Goal: Obtain resource: Download file/media

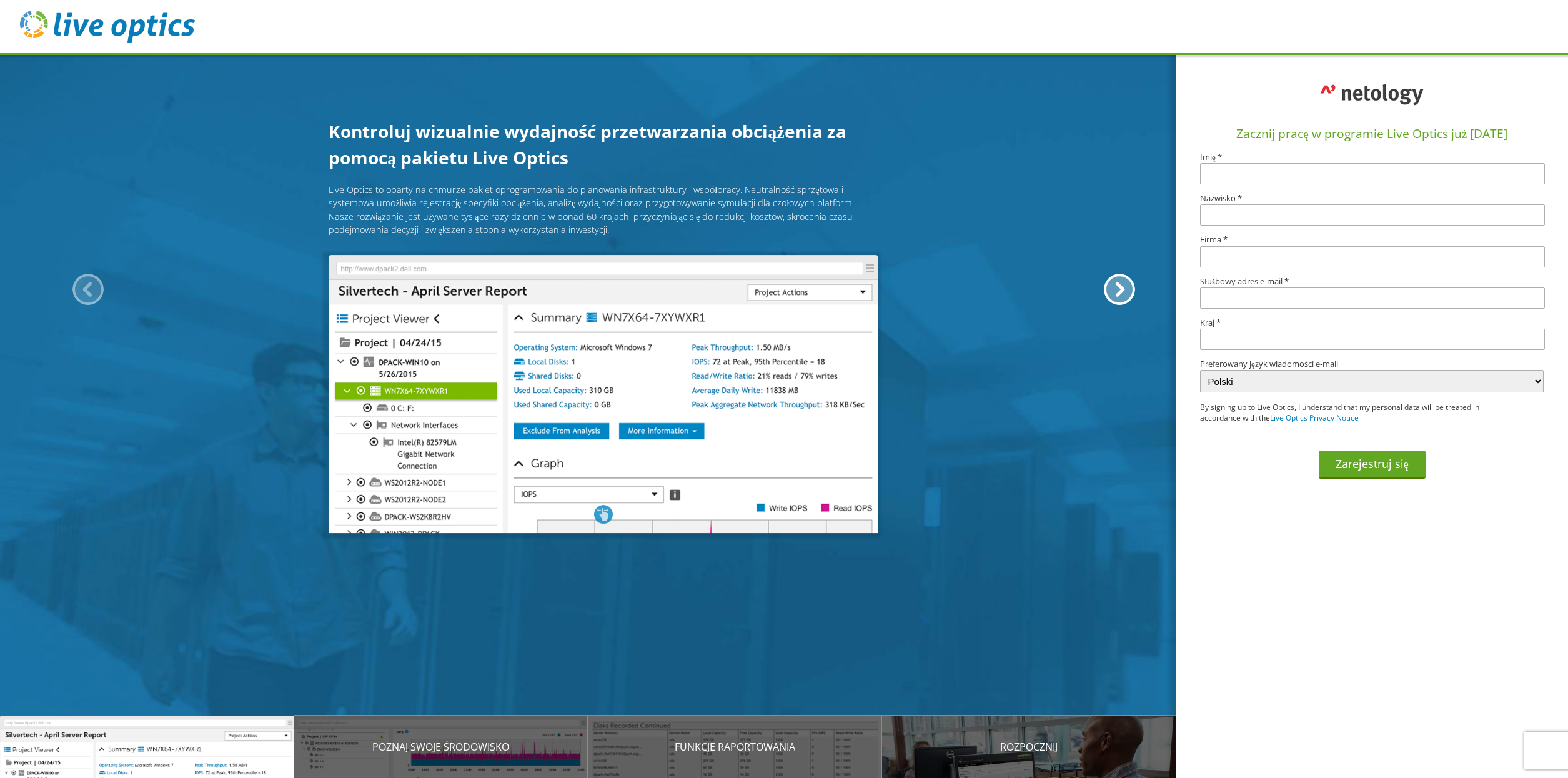
click at [158, 536] on p "Przedstawiamy Live Optics" at bounding box center [147, 746] width 294 height 15
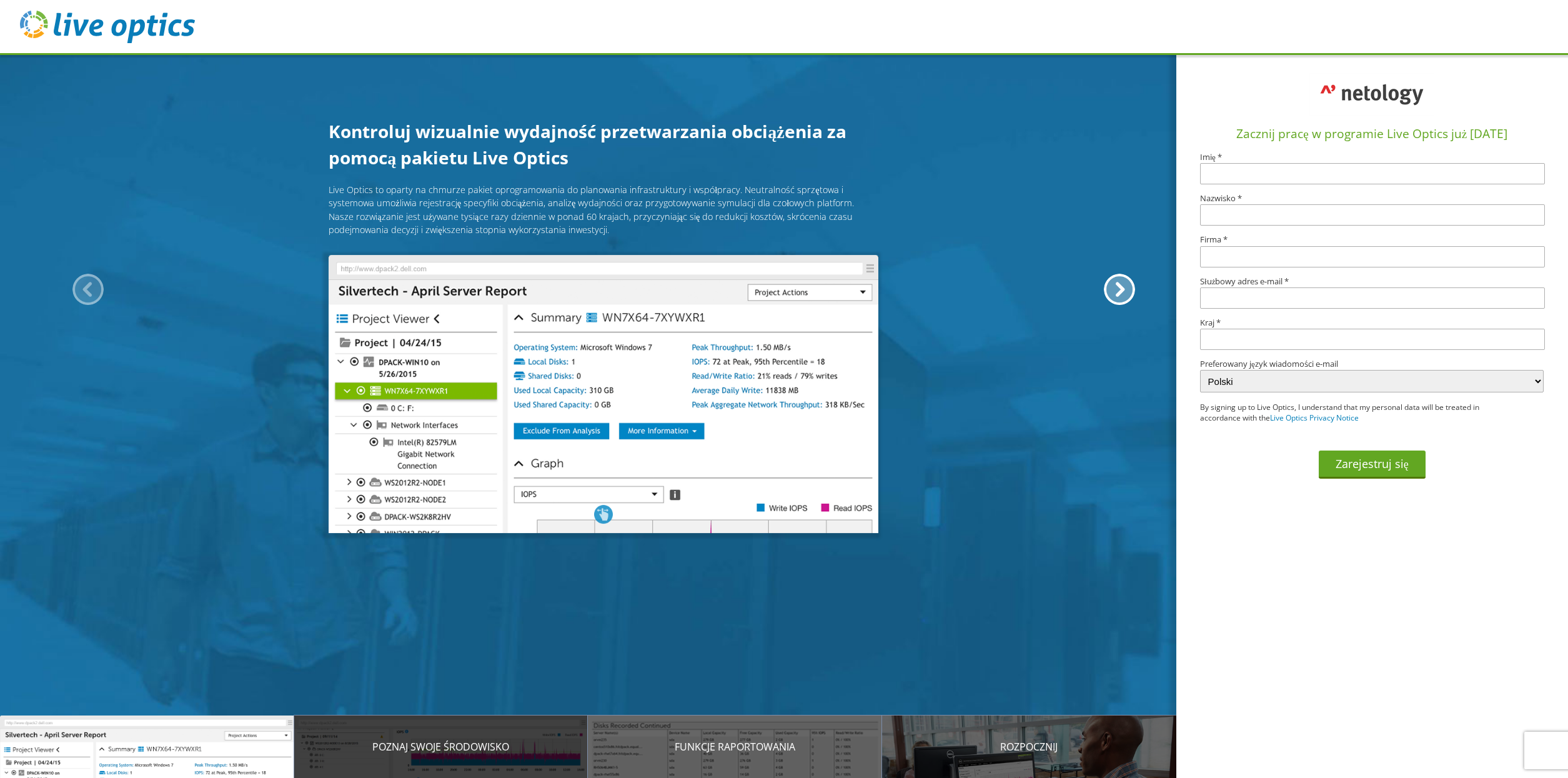
click at [461, 536] on p "Poznaj swoje środowisko" at bounding box center [441, 746] width 294 height 15
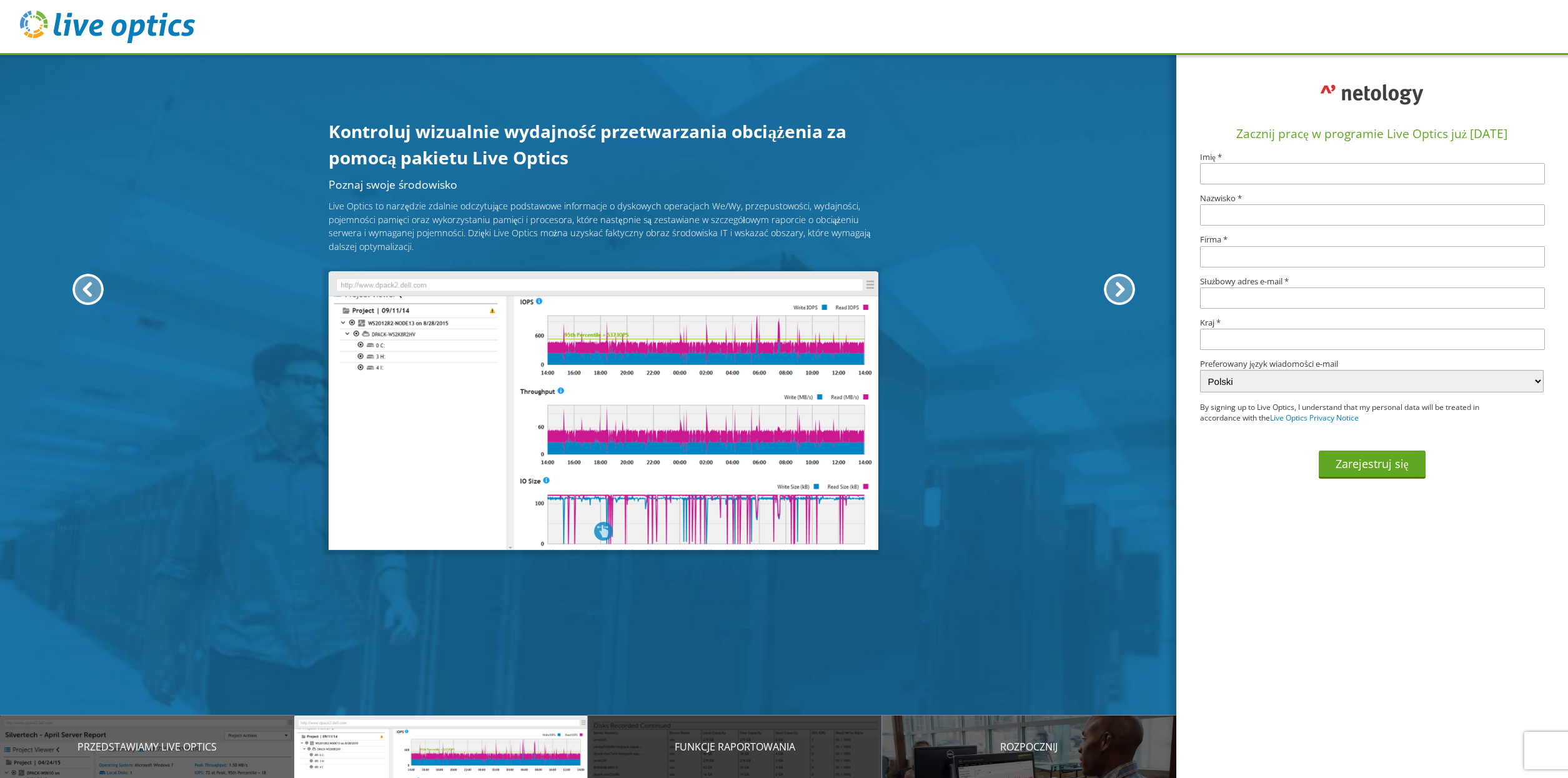
click at [710, 536] on p "Funkcje raportowania" at bounding box center [735, 746] width 294 height 15
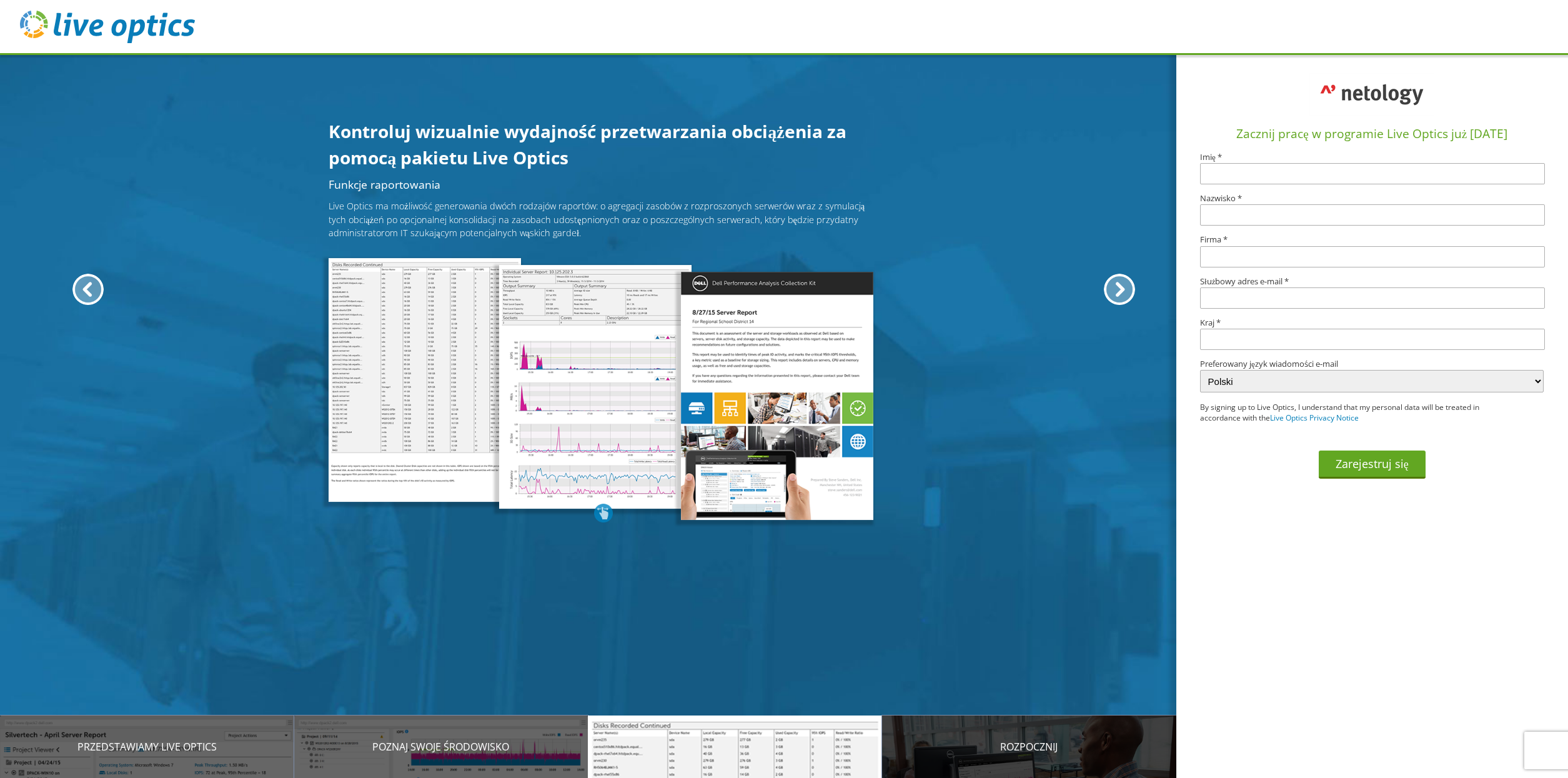
click at [913, 536] on p "Rozpocznij" at bounding box center [1029, 746] width 294 height 15
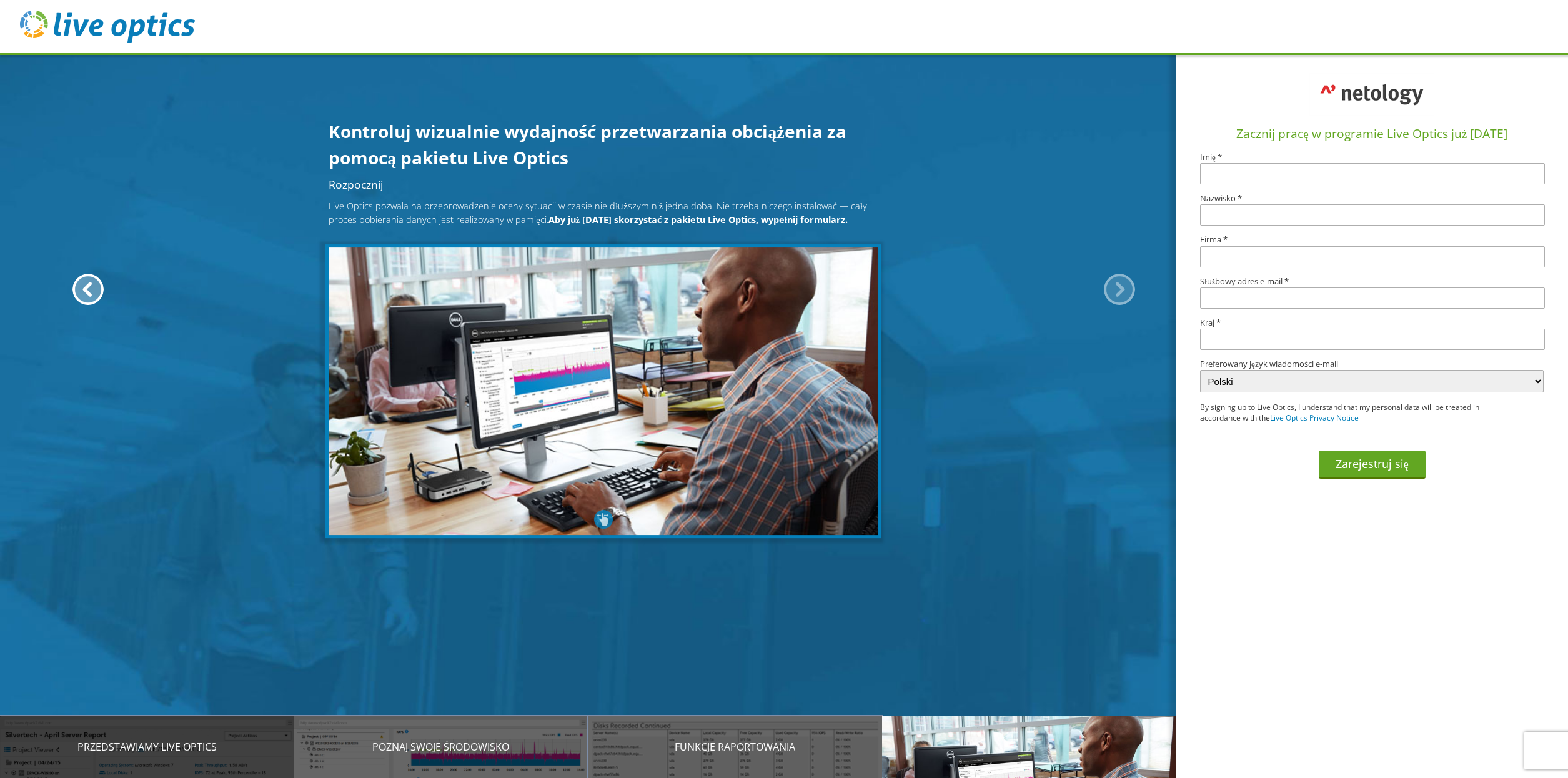
click at [229, 536] on div "Przedstawiamy Live Optics" at bounding box center [147, 746] width 294 height 63
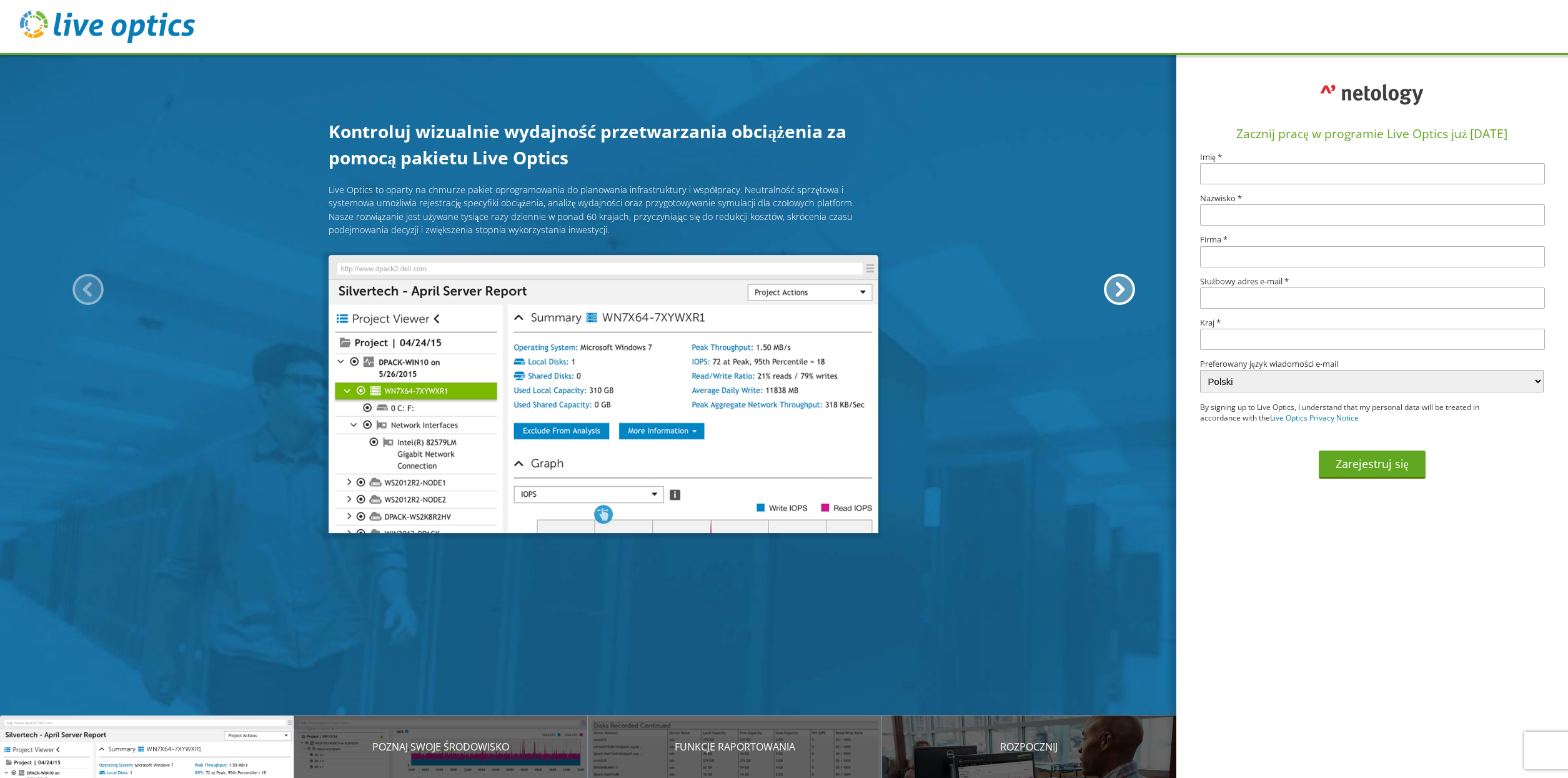
click at [83, 297] on div at bounding box center [88, 289] width 31 height 31
click at [913, 289] on div at bounding box center [1119, 289] width 31 height 31
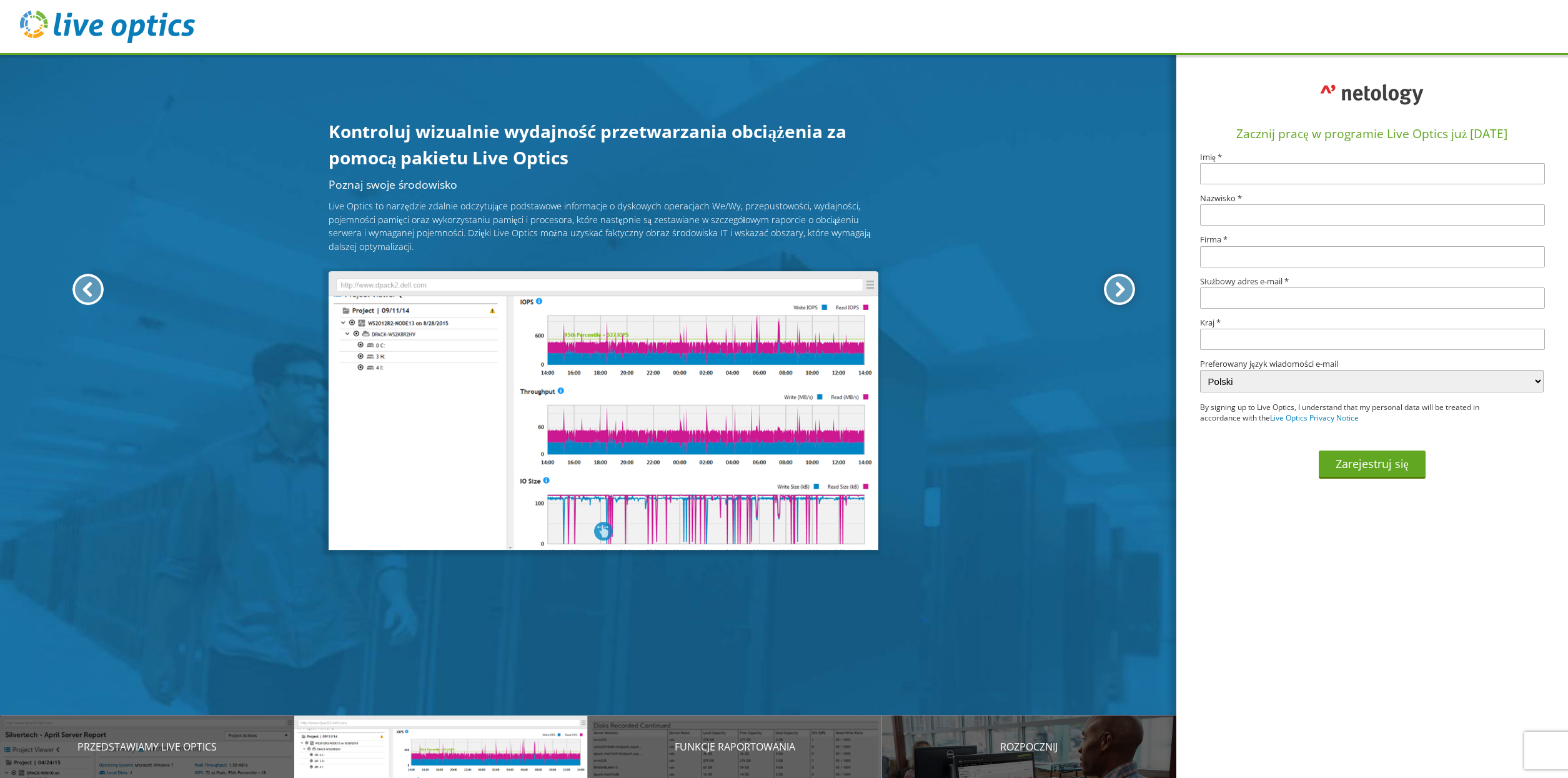
click at [913, 289] on div at bounding box center [1119, 289] width 31 height 31
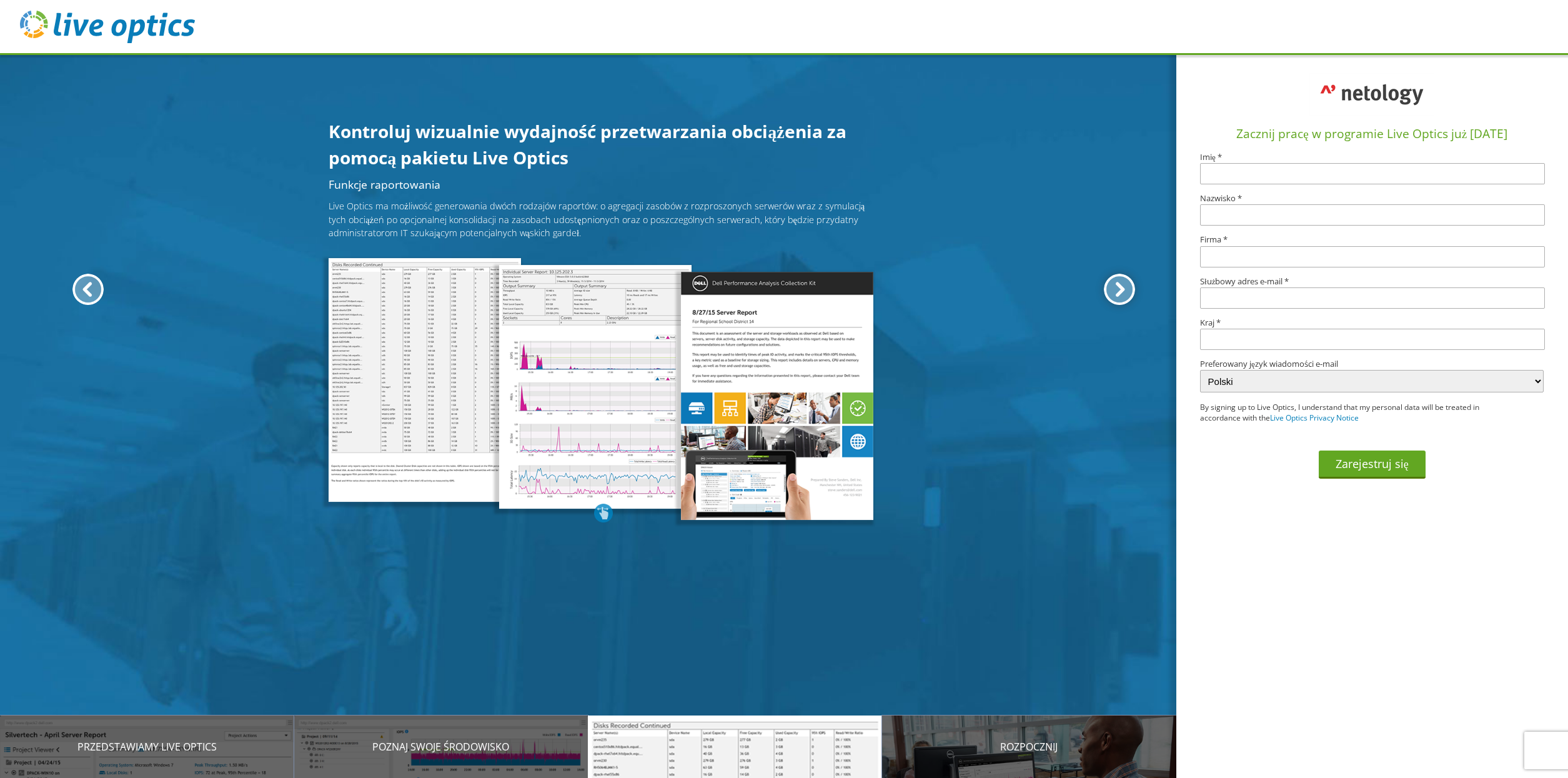
click at [913, 289] on div at bounding box center [1119, 289] width 31 height 31
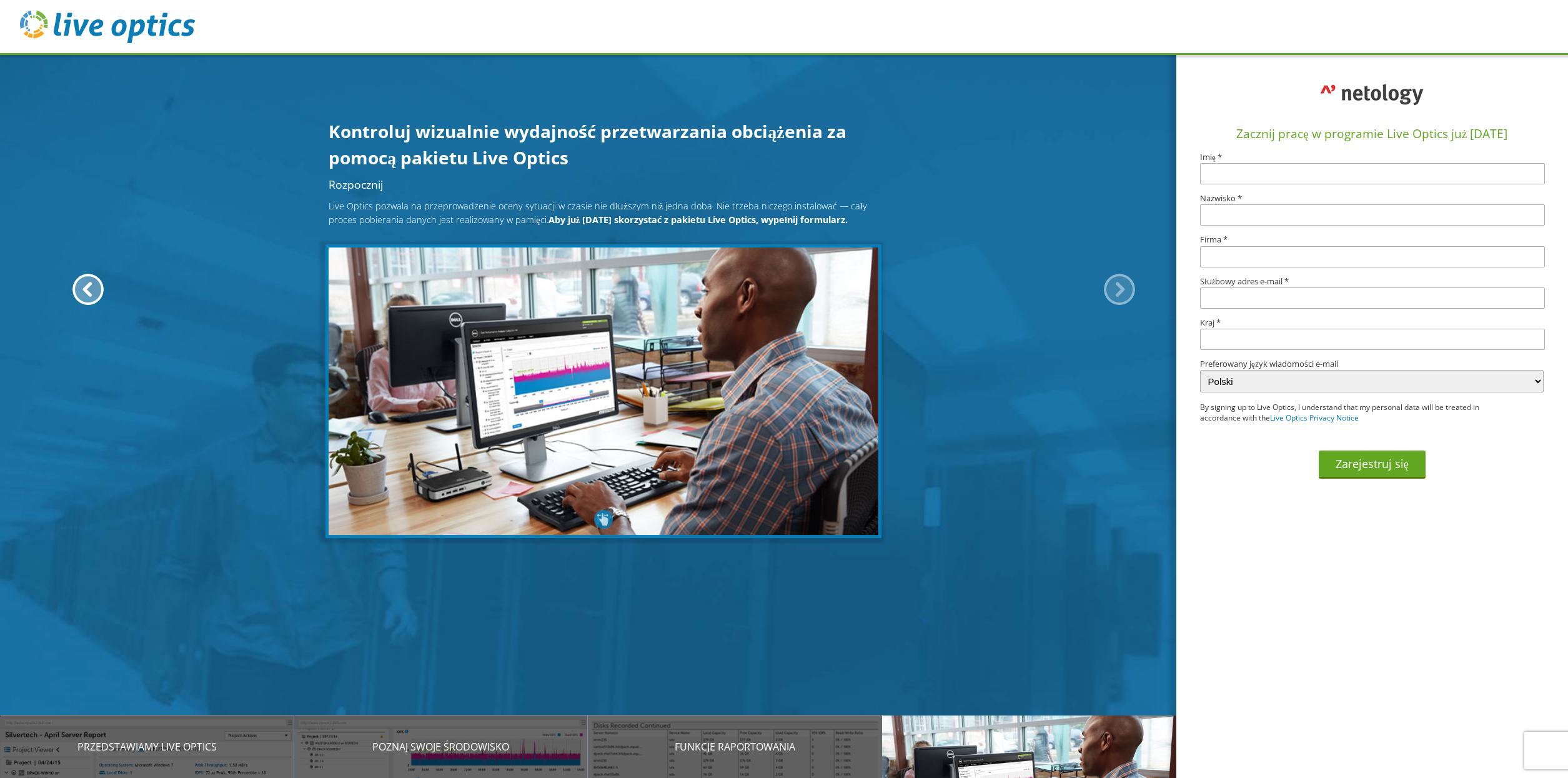
click at [913, 289] on div at bounding box center [1119, 289] width 31 height 31
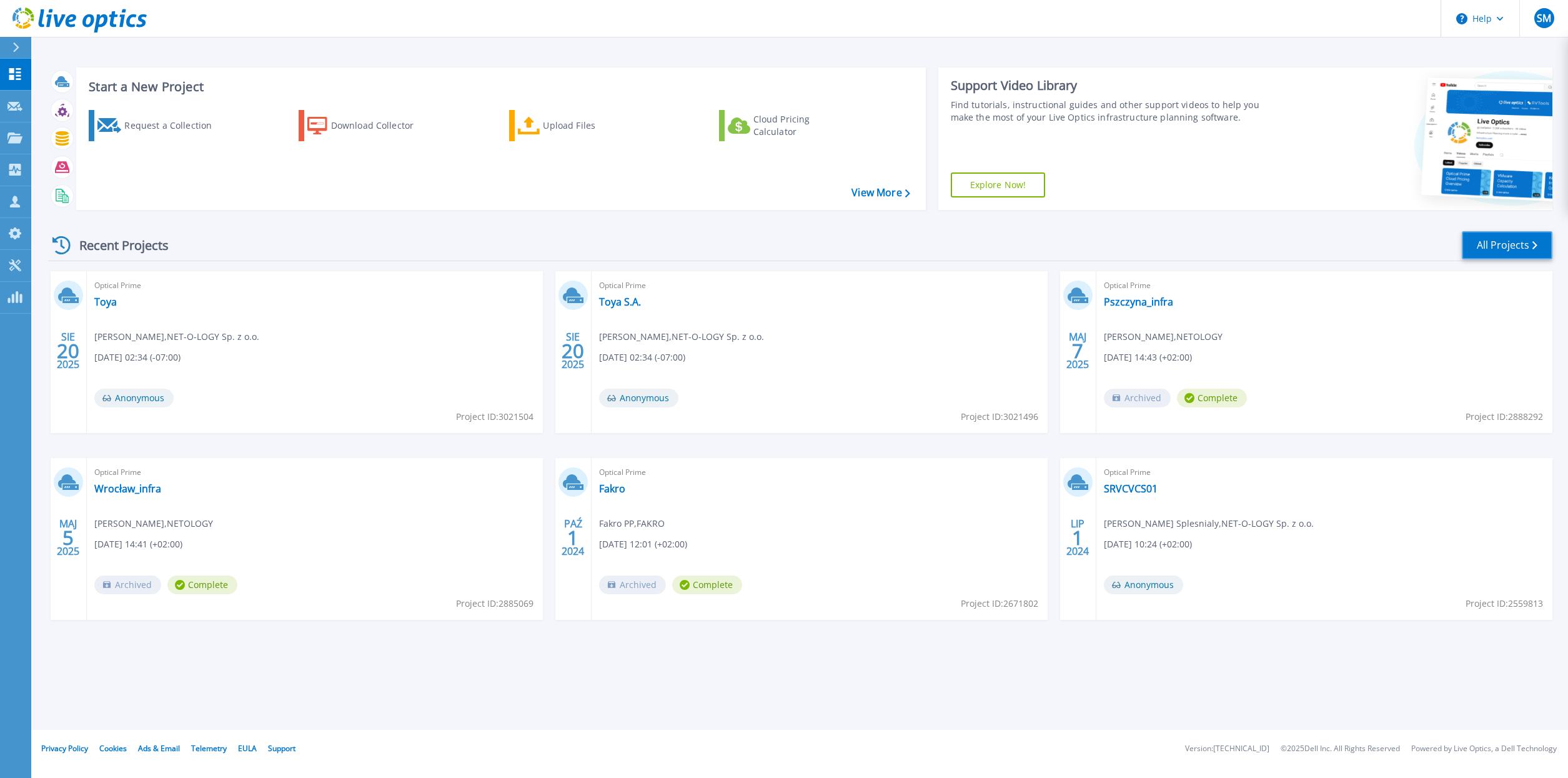
click at [1513, 246] on link "All Projects" at bounding box center [1507, 245] width 91 height 28
click at [144, 128] on div "Request a Collection" at bounding box center [174, 126] width 100 height 25
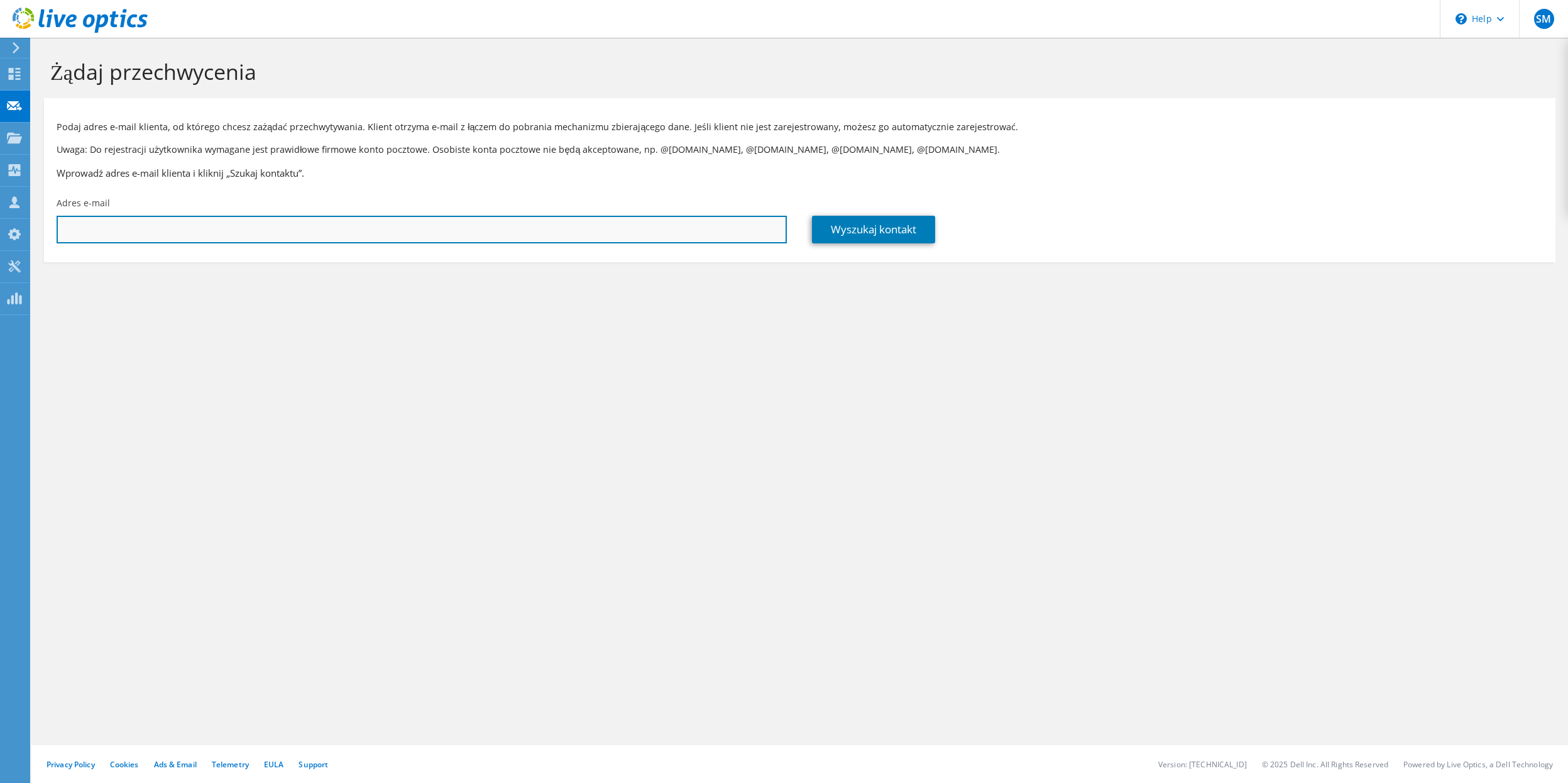
click at [209, 237] on input "text" at bounding box center [421, 229] width 731 height 28
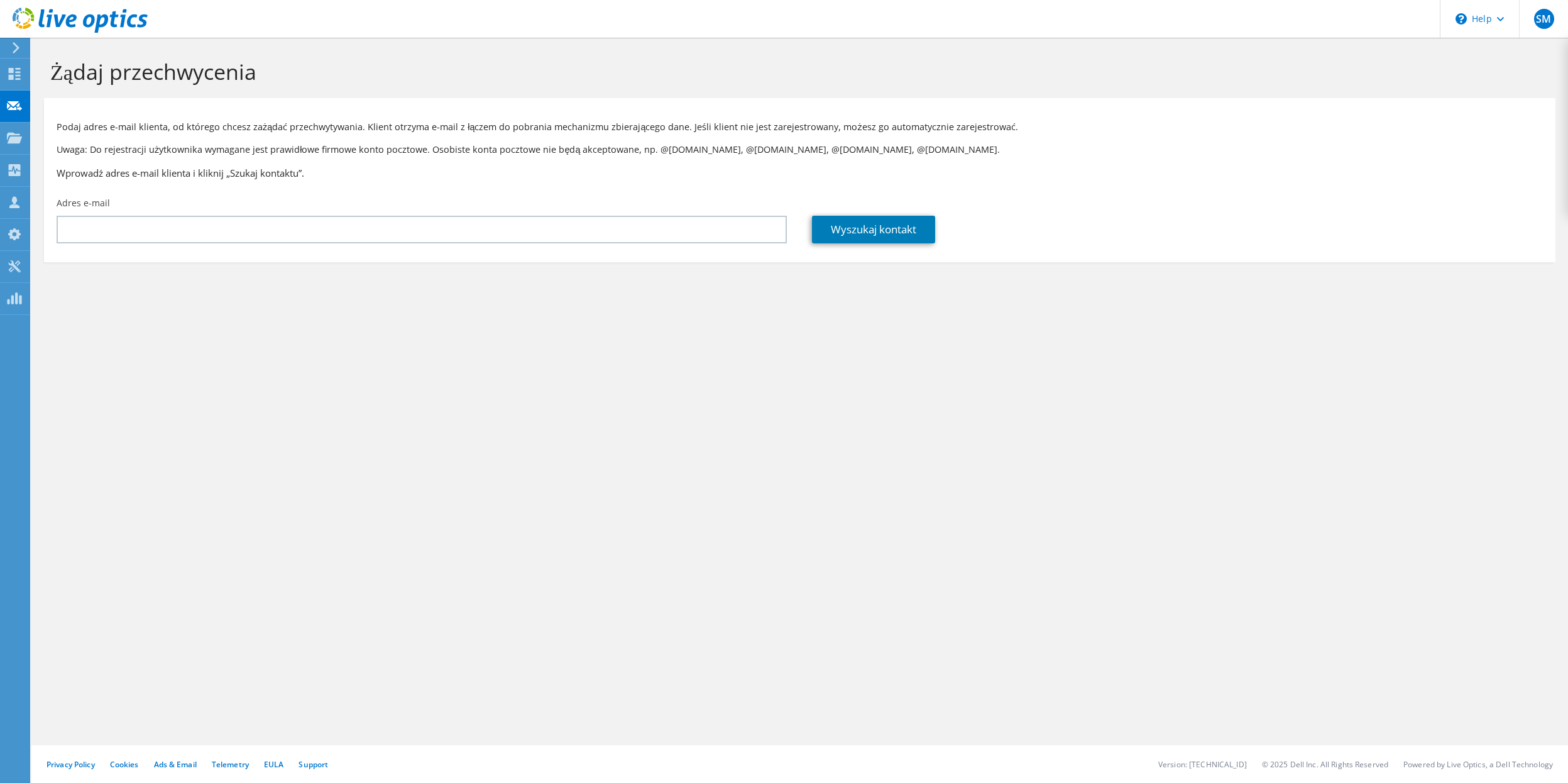
click at [230, 352] on div "Żądaj przechwycenia Podaj adres e-mail klienta, od którego chcesz zażądać przec…" at bounding box center [800, 410] width 1537 height 745
click at [257, 333] on div "Żądaj przechwycenia Podaj adres e-mail klienta, od którego chcesz zażądać przec…" at bounding box center [800, 410] width 1537 height 745
click at [263, 312] on section "Żądaj przechwycenia Podaj adres e-mail klienta, od którego chcesz zażądać przec…" at bounding box center [800, 181] width 1537 height 287
click at [289, 311] on section "Żądaj przechwycenia Podaj adres e-mail klienta, od którego chcesz zażądać przec…" at bounding box center [800, 181] width 1537 height 287
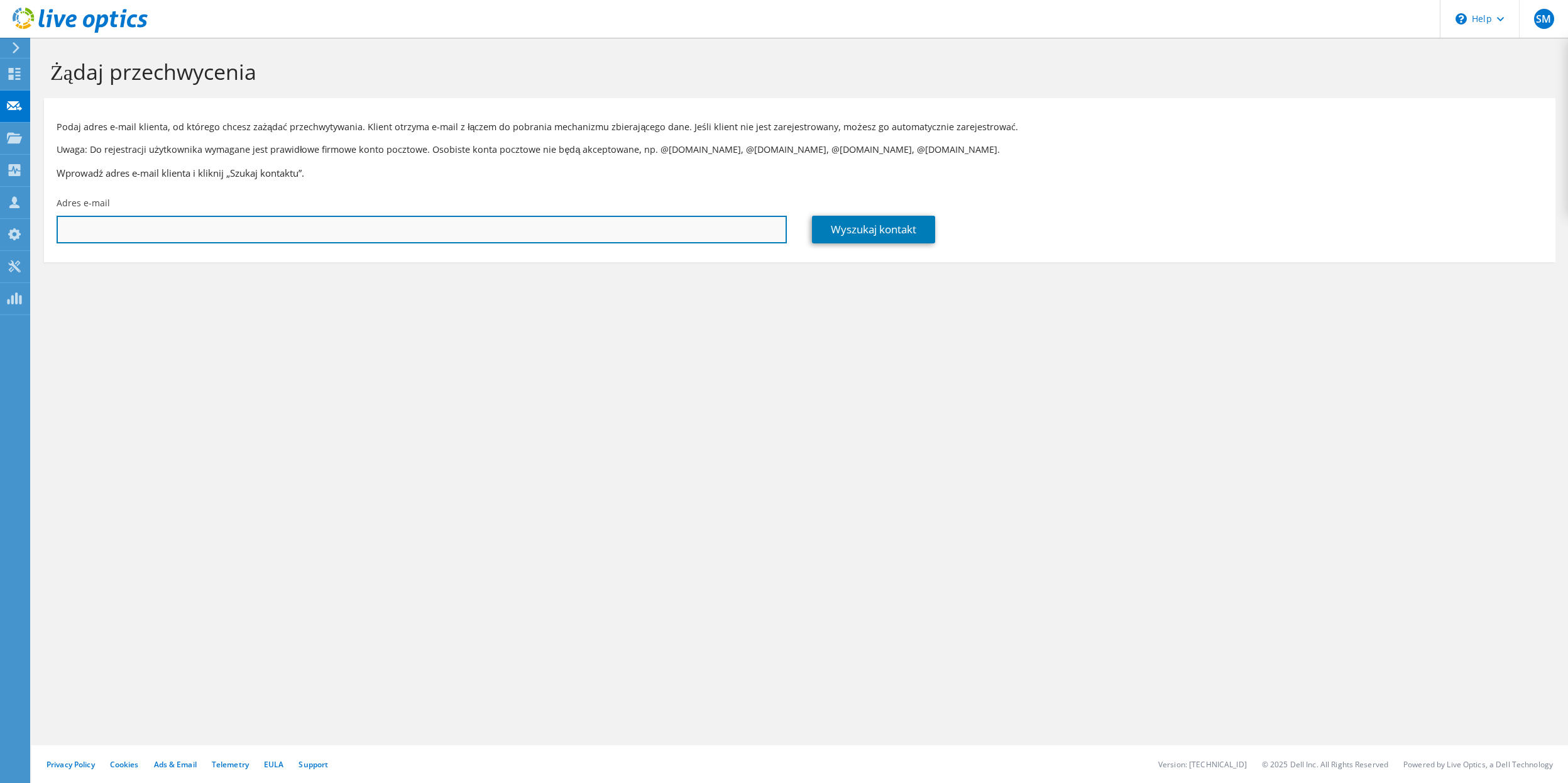
click at [206, 224] on input "text" at bounding box center [421, 229] width 731 height 28
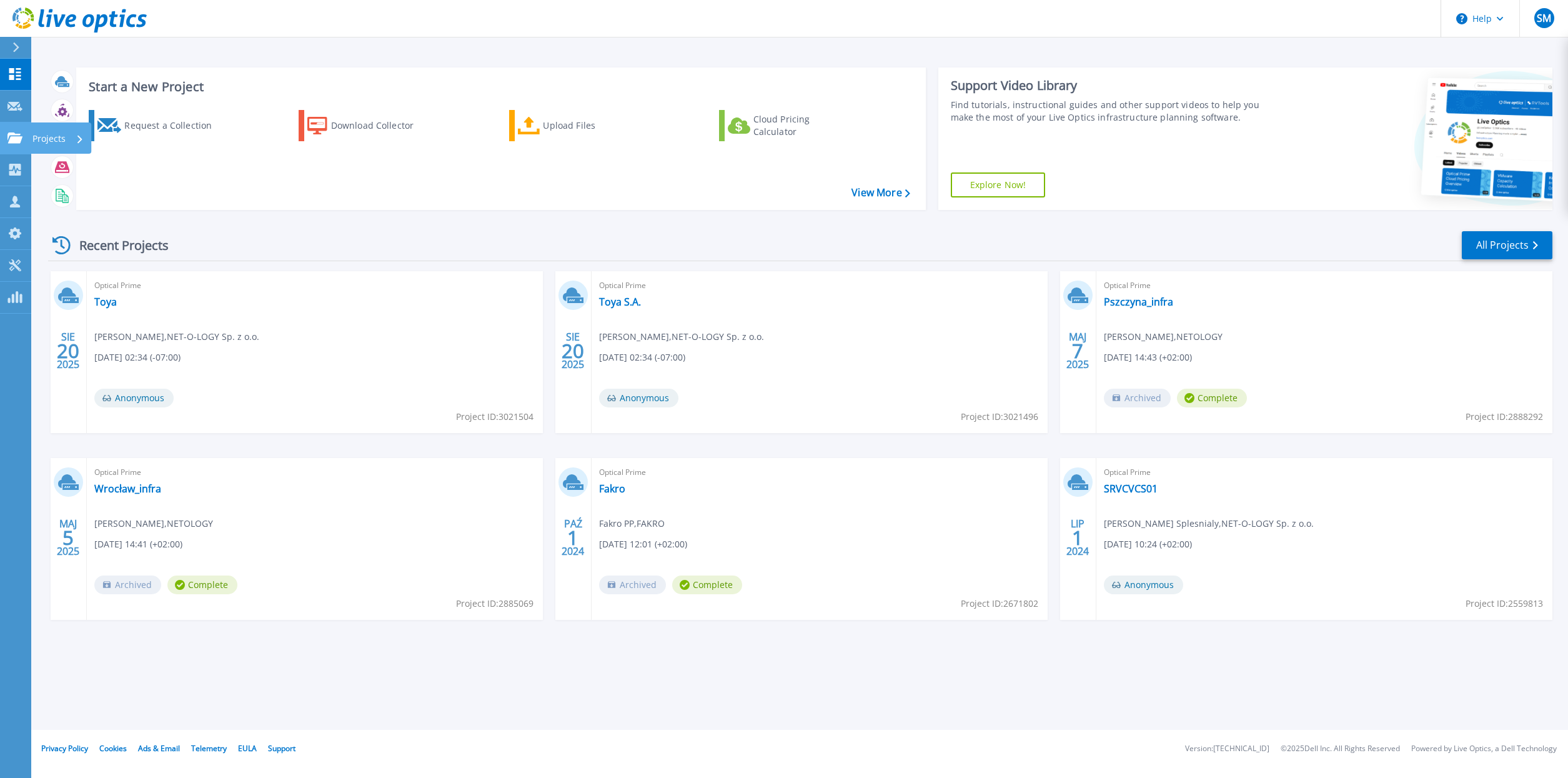
click at [76, 139] on div "Projects" at bounding box center [58, 138] width 51 height 33
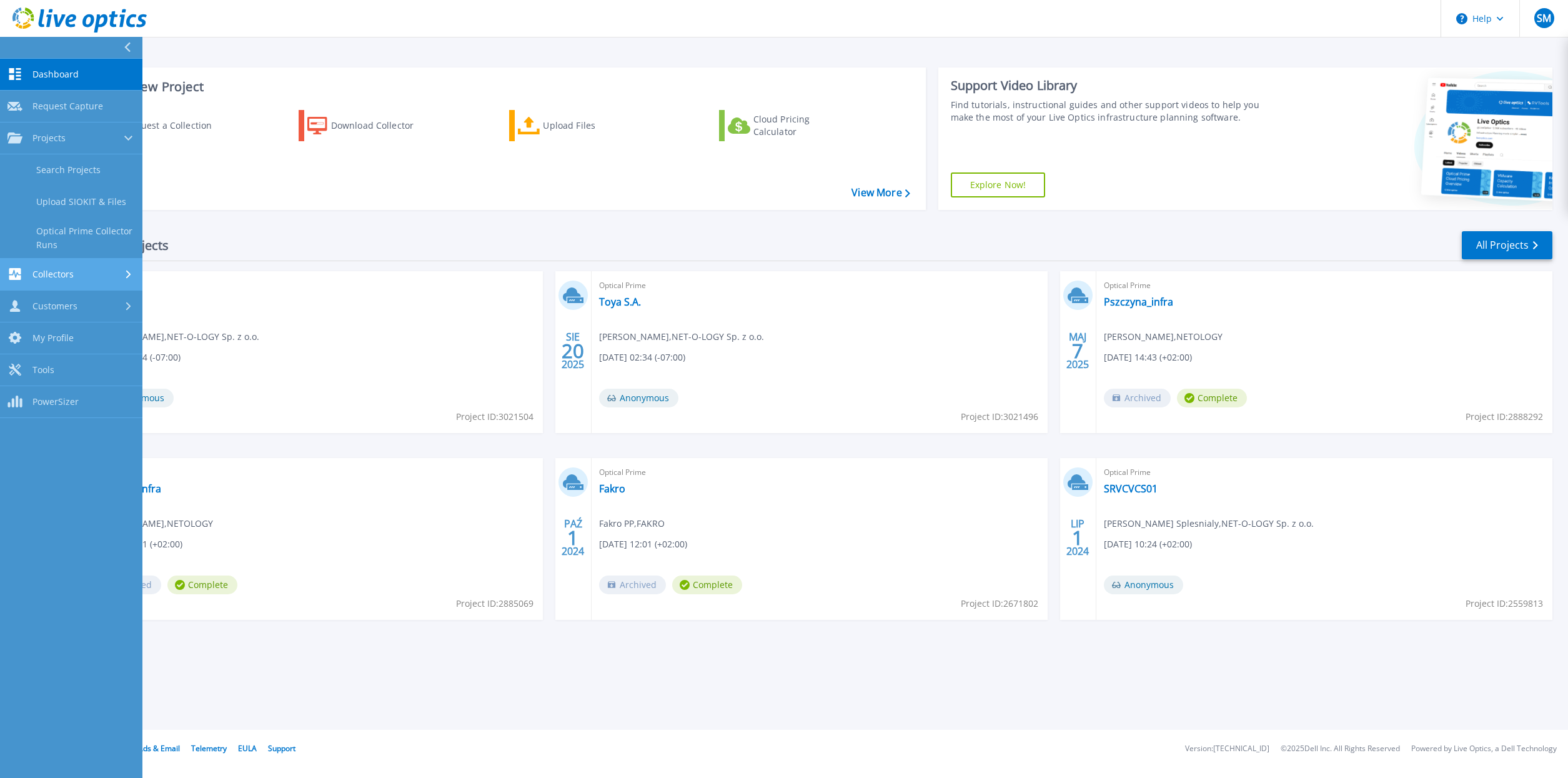
click at [87, 275] on div "Collectors" at bounding box center [71, 274] width 128 height 12
click at [101, 201] on link "Download Collector" at bounding box center [71, 202] width 143 height 32
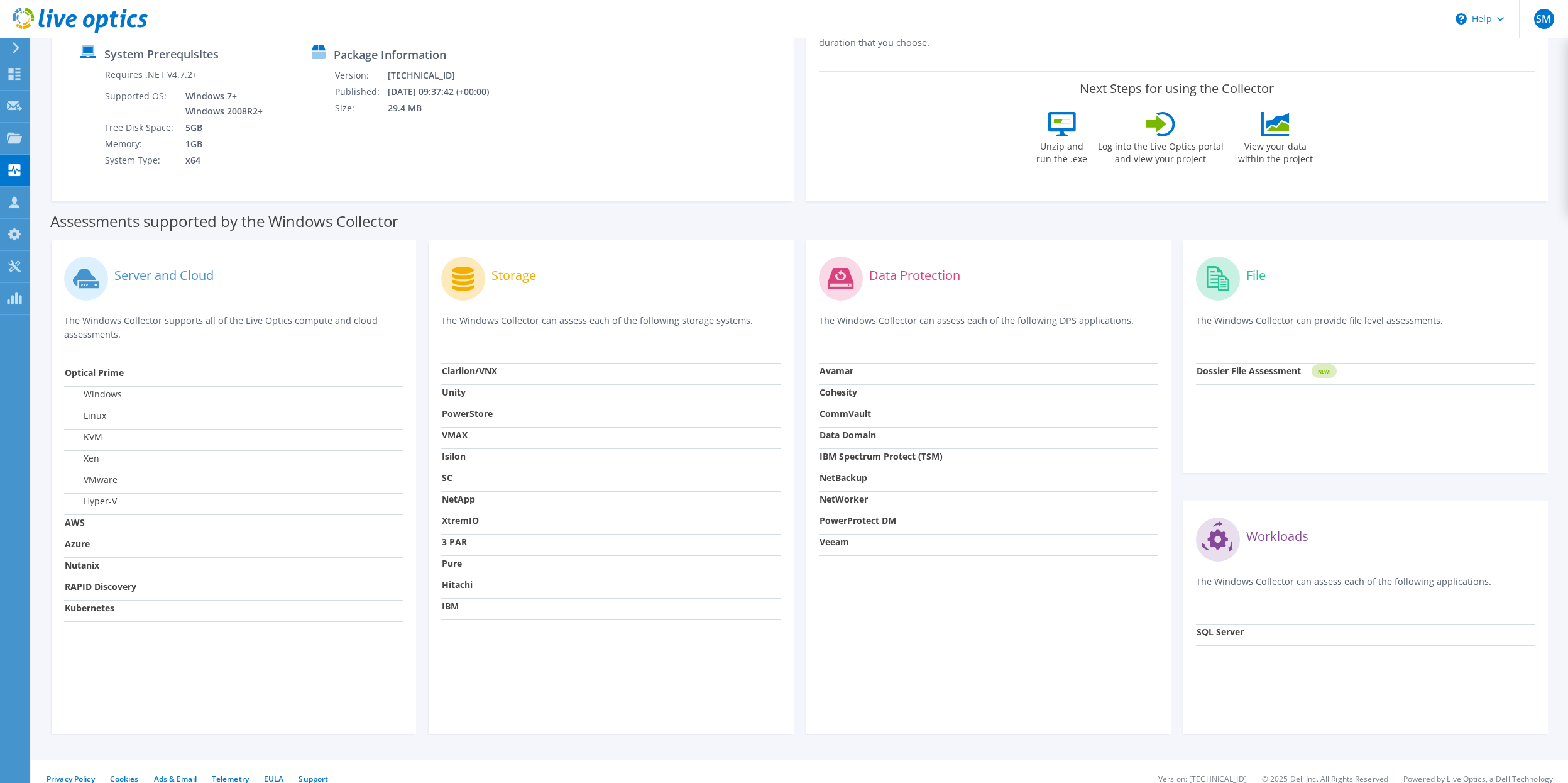
scroll to position [181, 0]
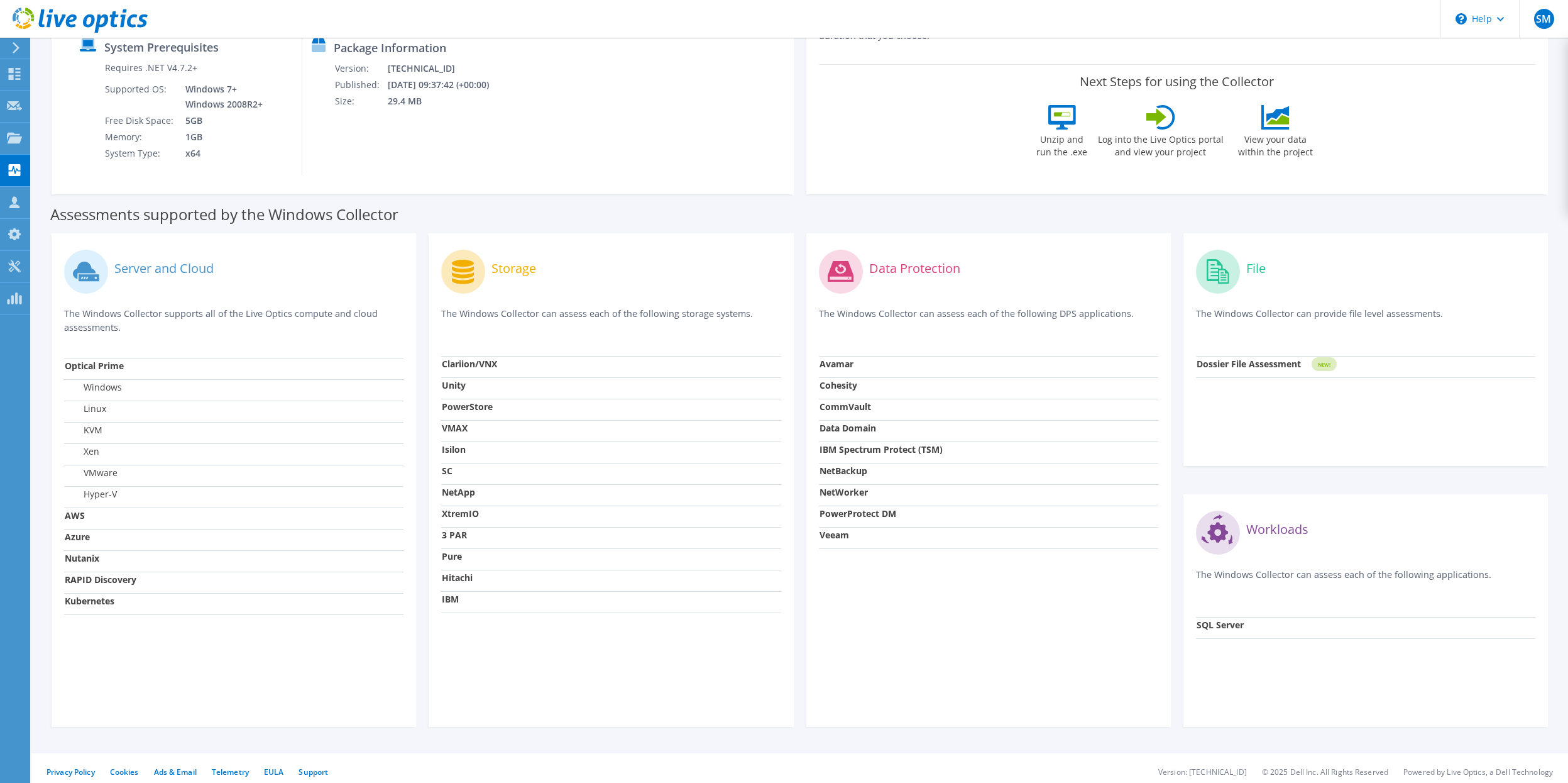
click at [923, 646] on div "Data Protection The Windows Collector can assess each of the following DPS appl…" at bounding box center [988, 480] width 365 height 493
click at [838, 407] on strong "CommVault" at bounding box center [845, 406] width 51 height 12
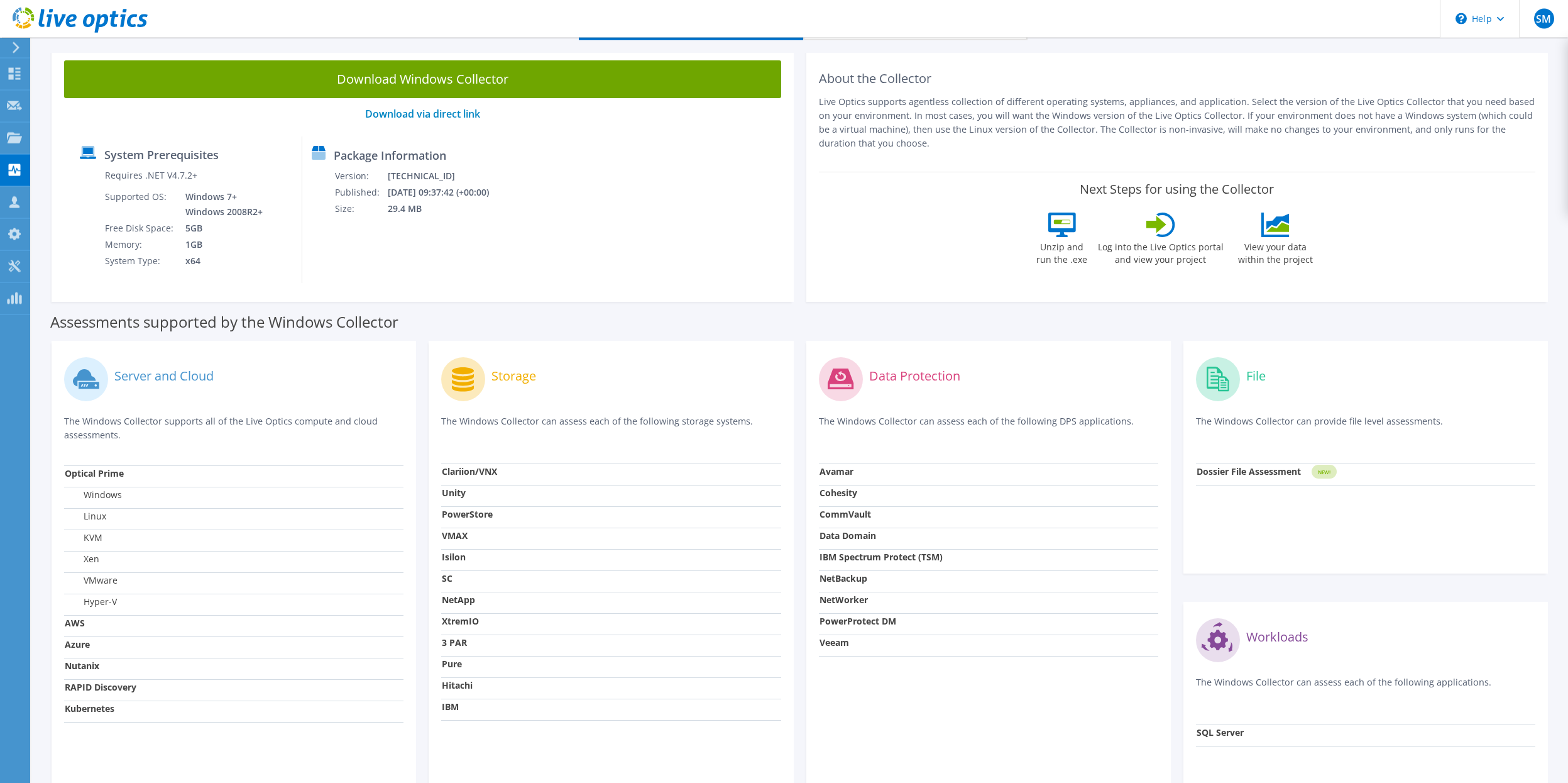
scroll to position [68, 0]
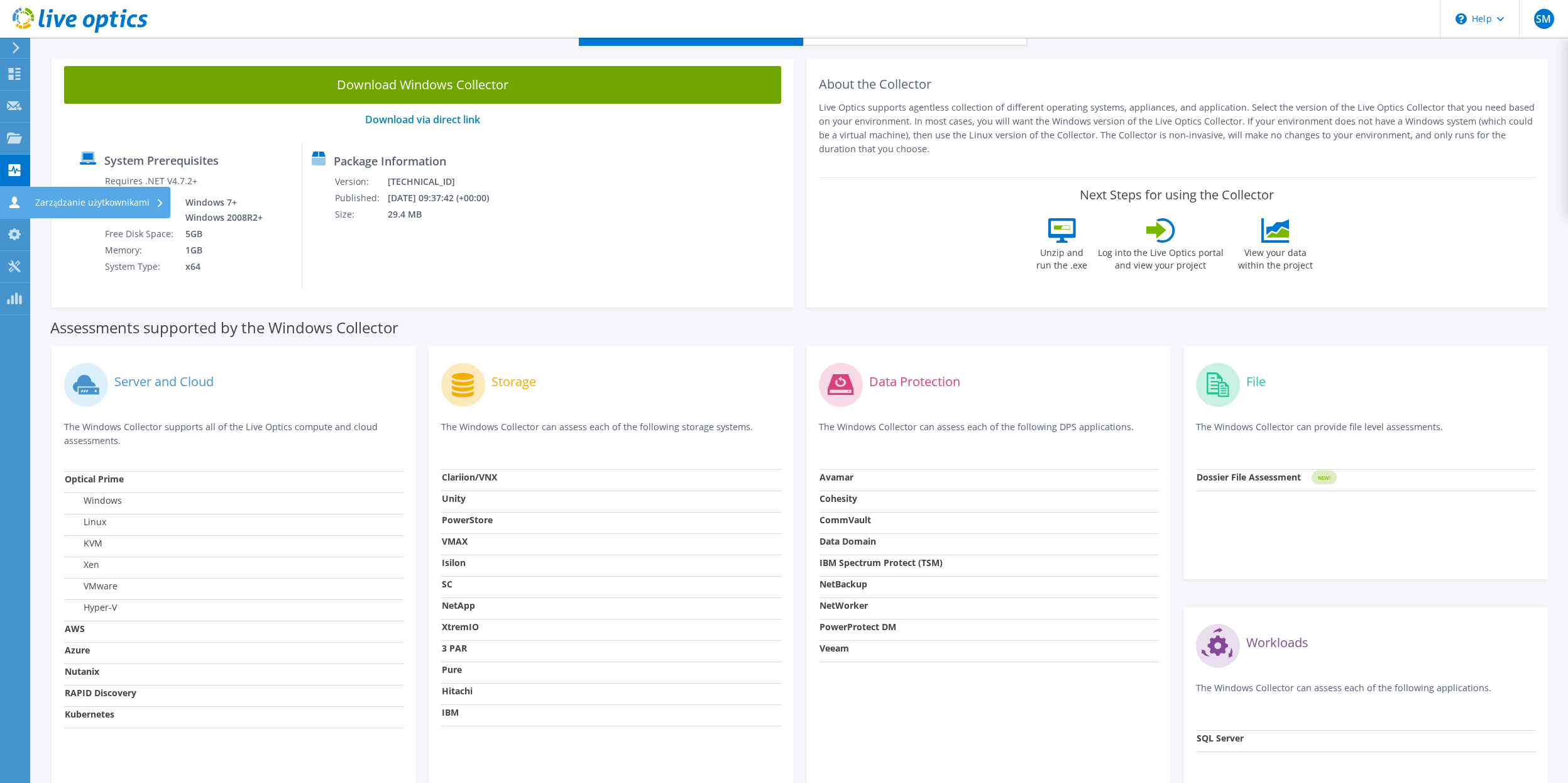
click at [16, 202] on use at bounding box center [14, 202] width 10 height 12
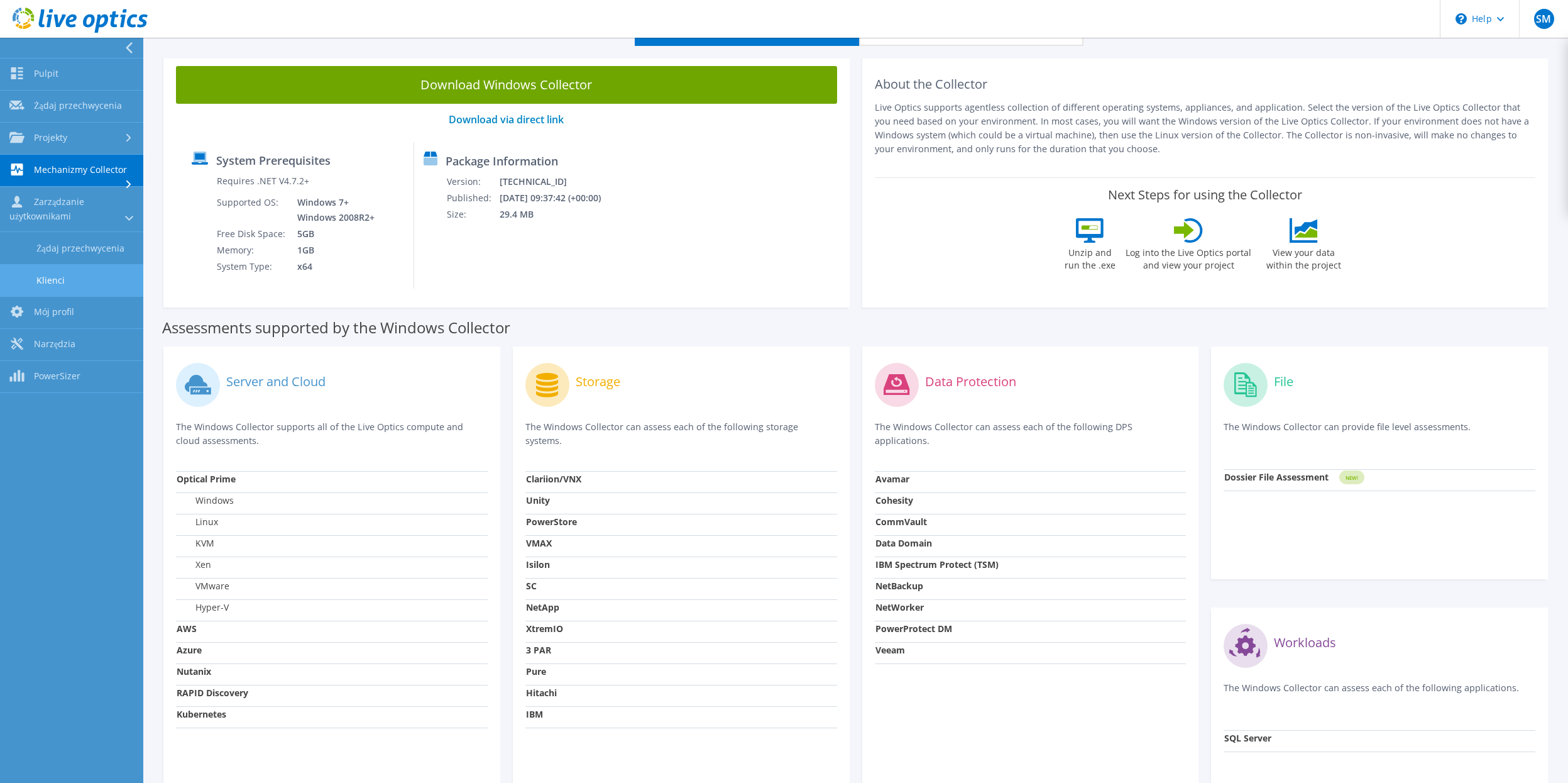
click at [63, 284] on link "Klienci" at bounding box center [71, 280] width 143 height 32
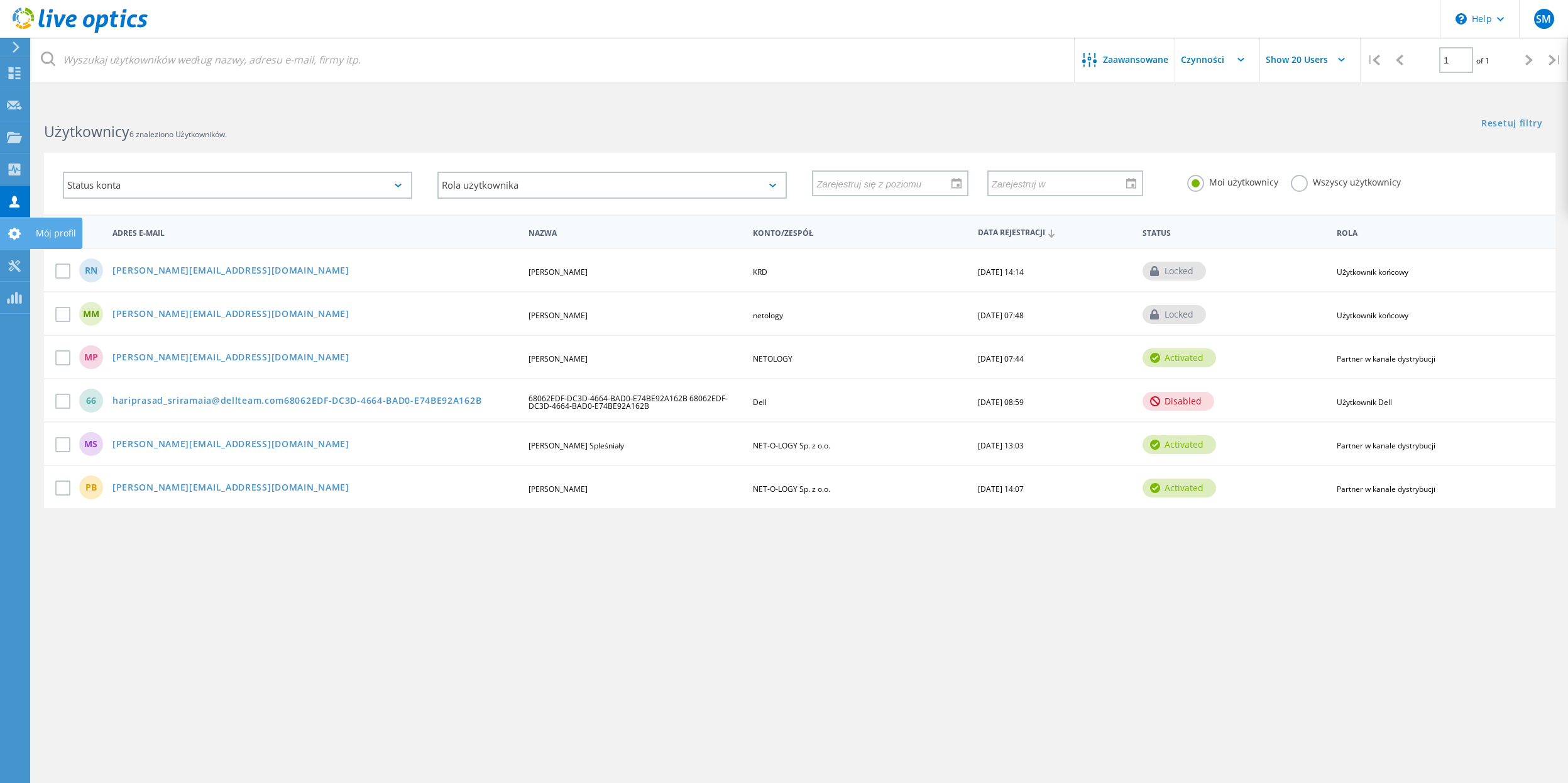
click at [21, 232] on icon at bounding box center [14, 233] width 15 height 12
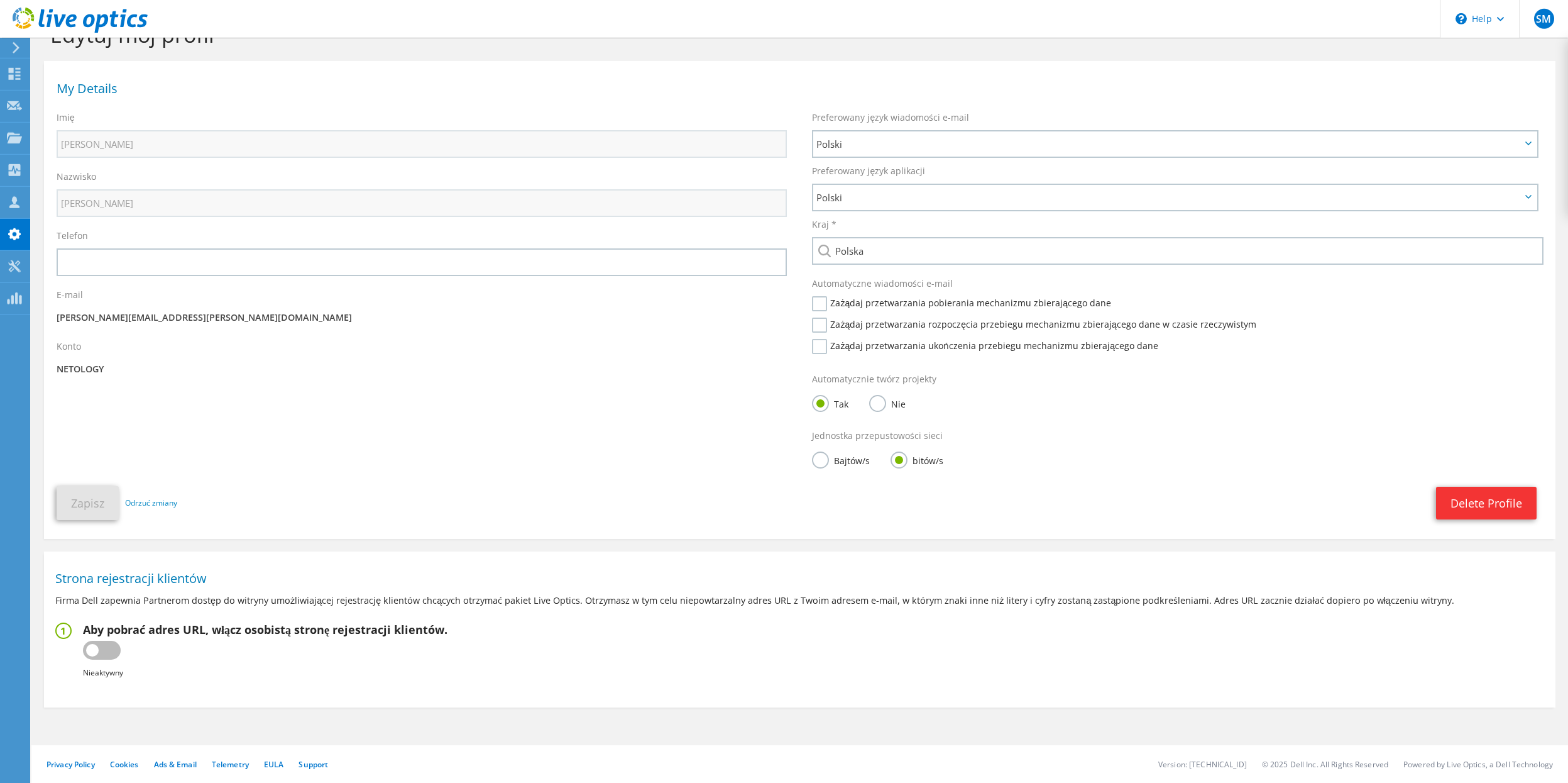
scroll to position [42, 0]
click at [13, 267] on use at bounding box center [14, 266] width 12 height 12
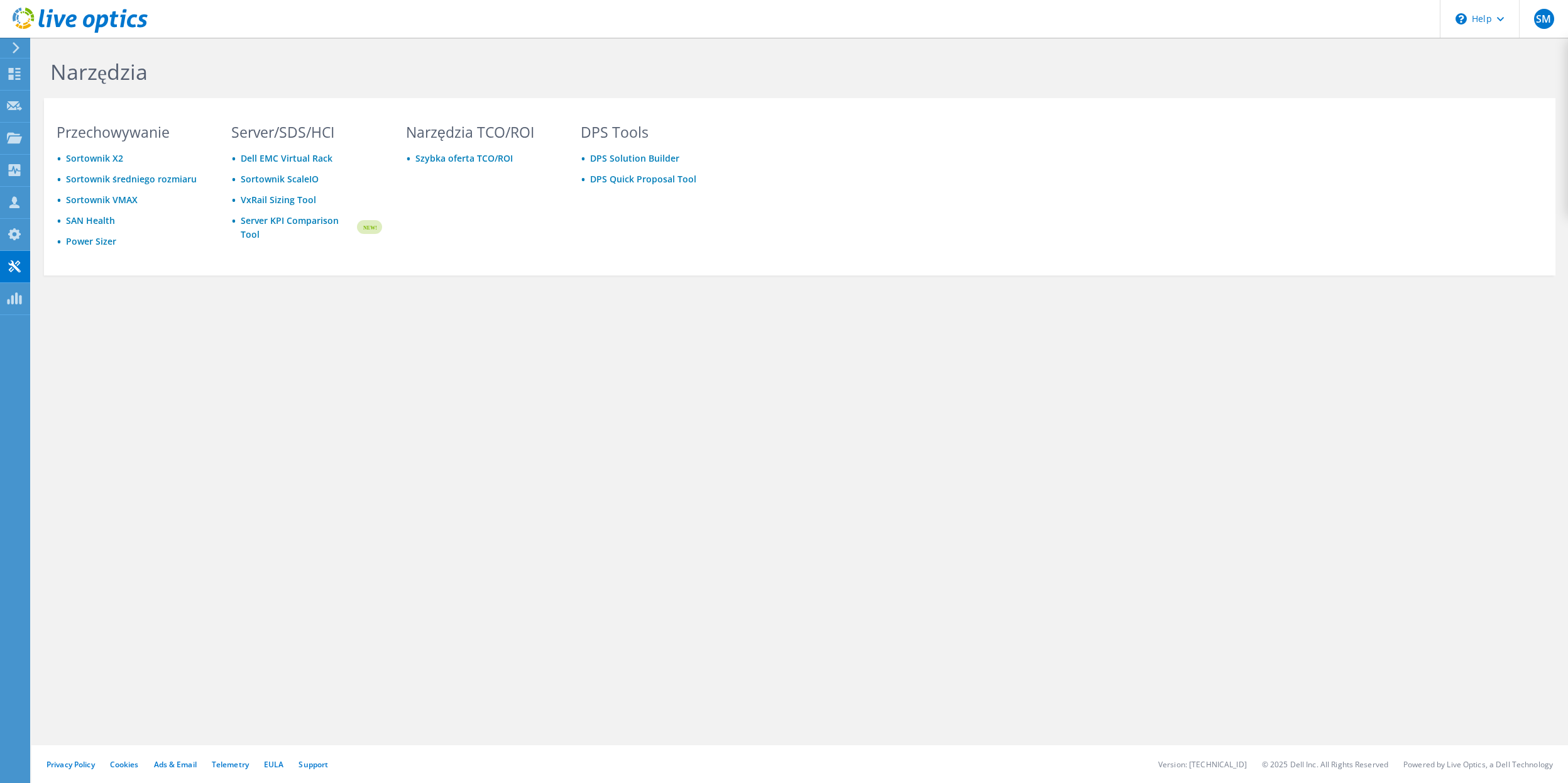
click at [185, 342] on div "Narzędzia Przechowywanie Sortownik X2 Sortownik średniego rozmiaru Sortownik VM…" at bounding box center [800, 194] width 1537 height 313
click at [18, 77] on icon at bounding box center [14, 74] width 15 height 12
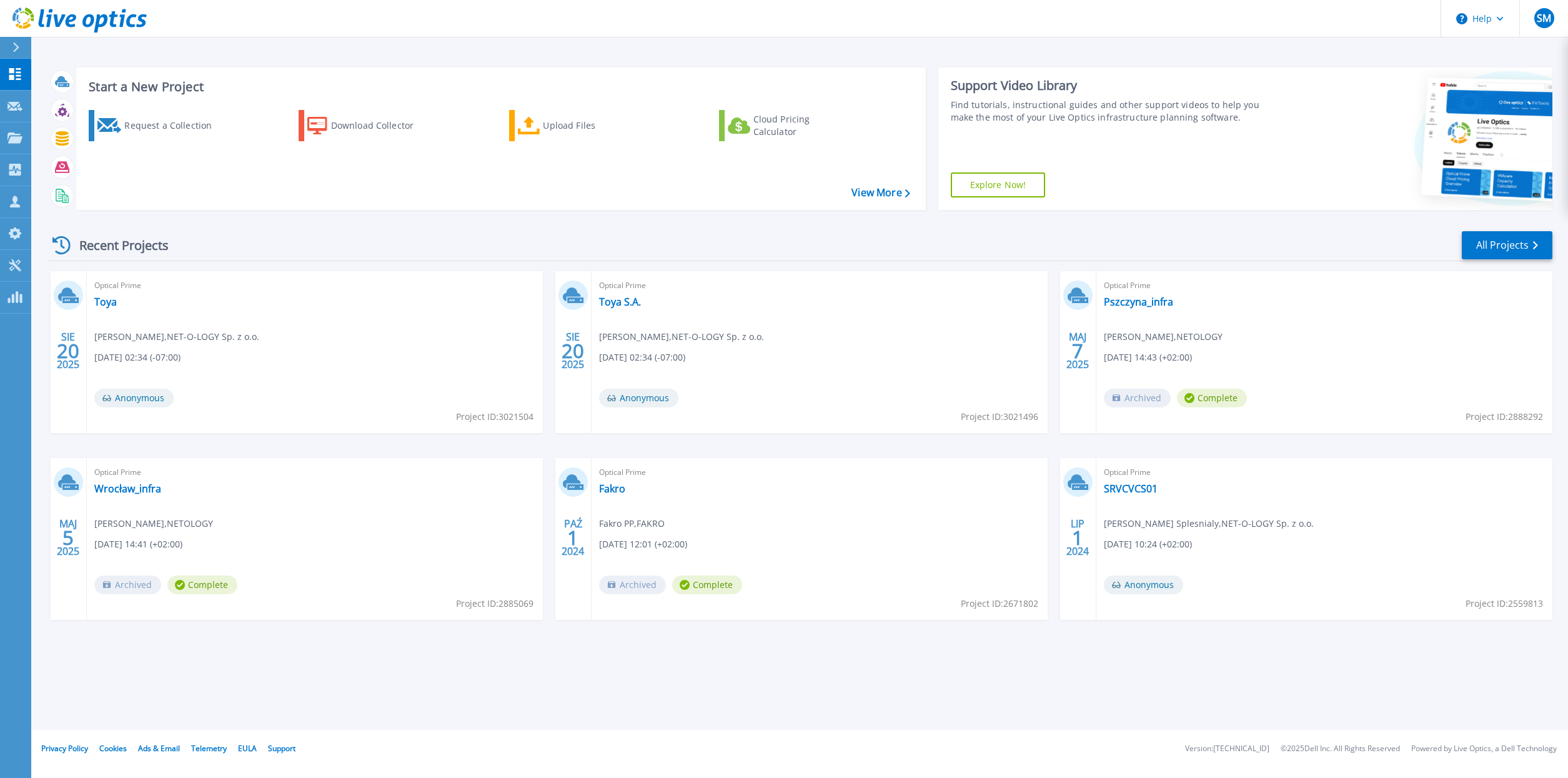
click at [1031, 184] on link "Explore Now!" at bounding box center [998, 185] width 95 height 25
